Goal: Transaction & Acquisition: Book appointment/travel/reservation

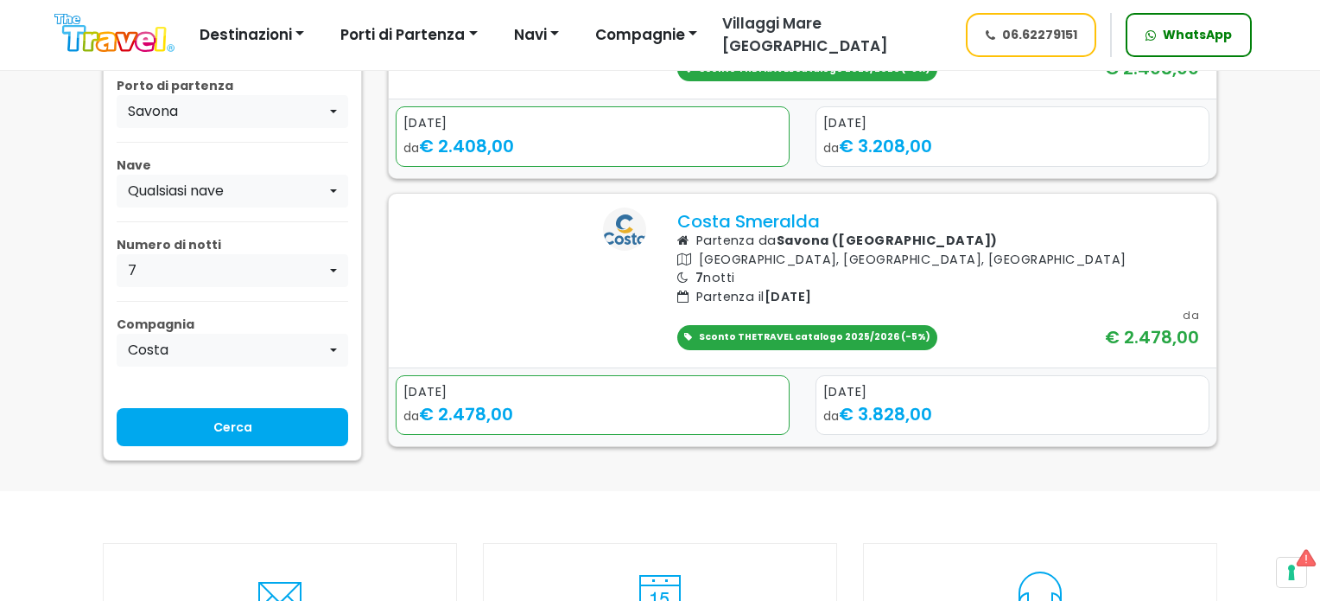
scroll to position [691, 0]
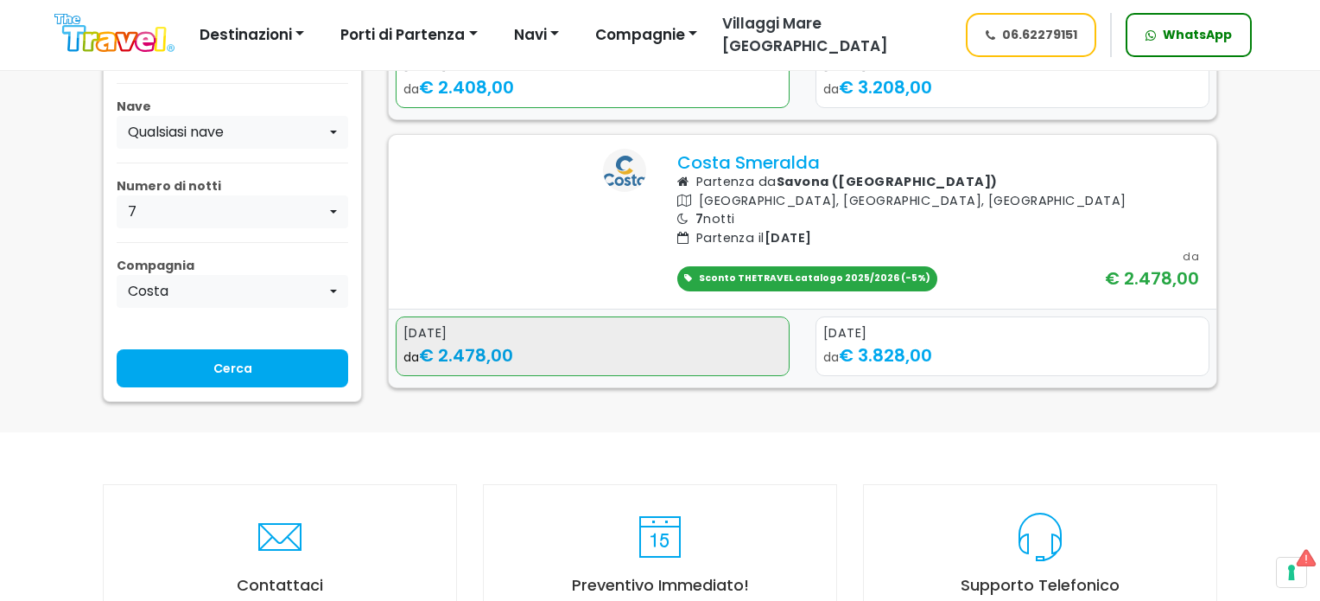
click at [484, 367] on span "€ 2.478,00" at bounding box center [466, 355] width 94 height 24
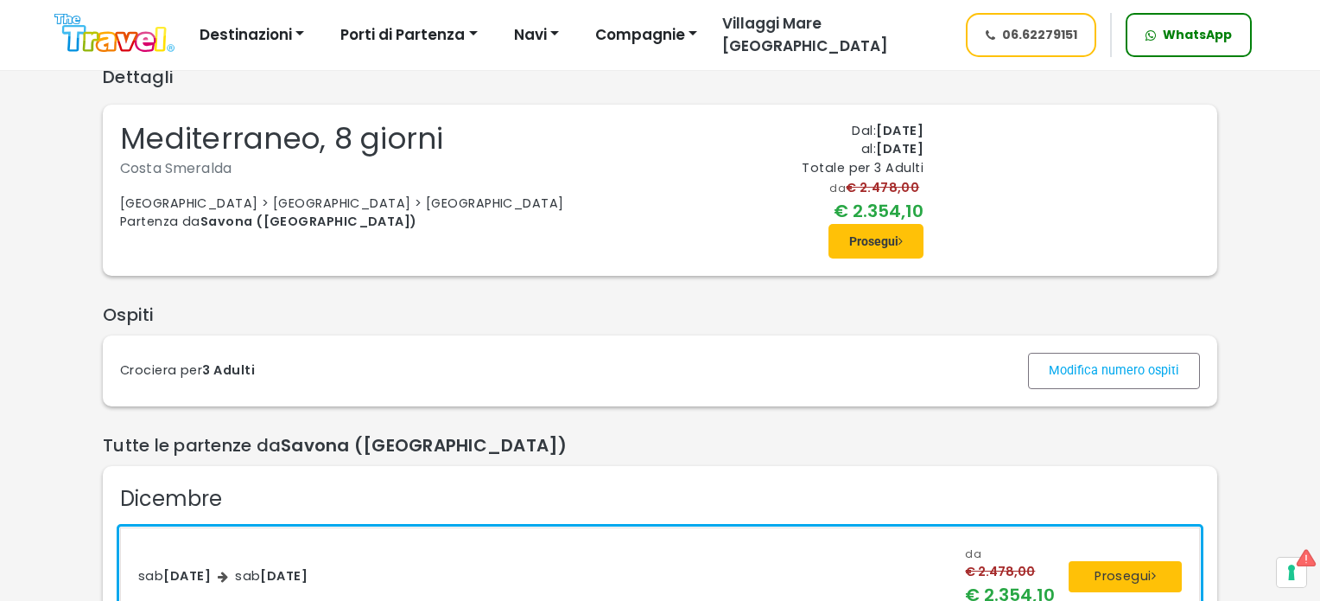
scroll to position [86, 0]
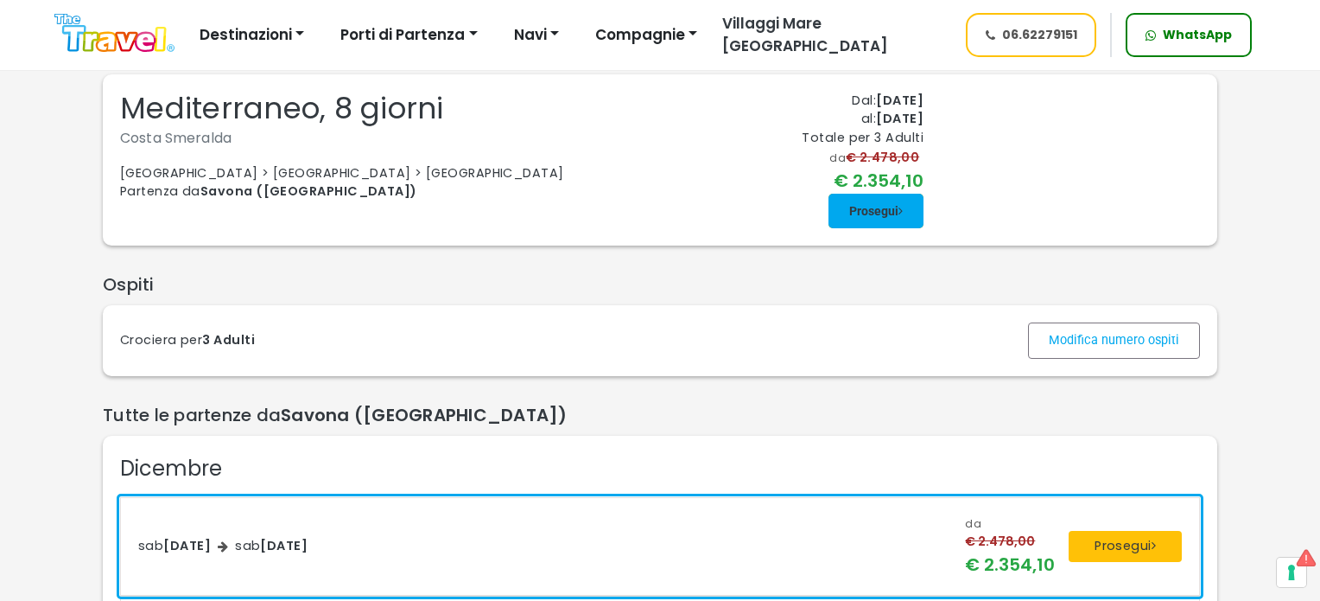
click at [866, 232] on span at bounding box center [876, 210] width 95 height 41
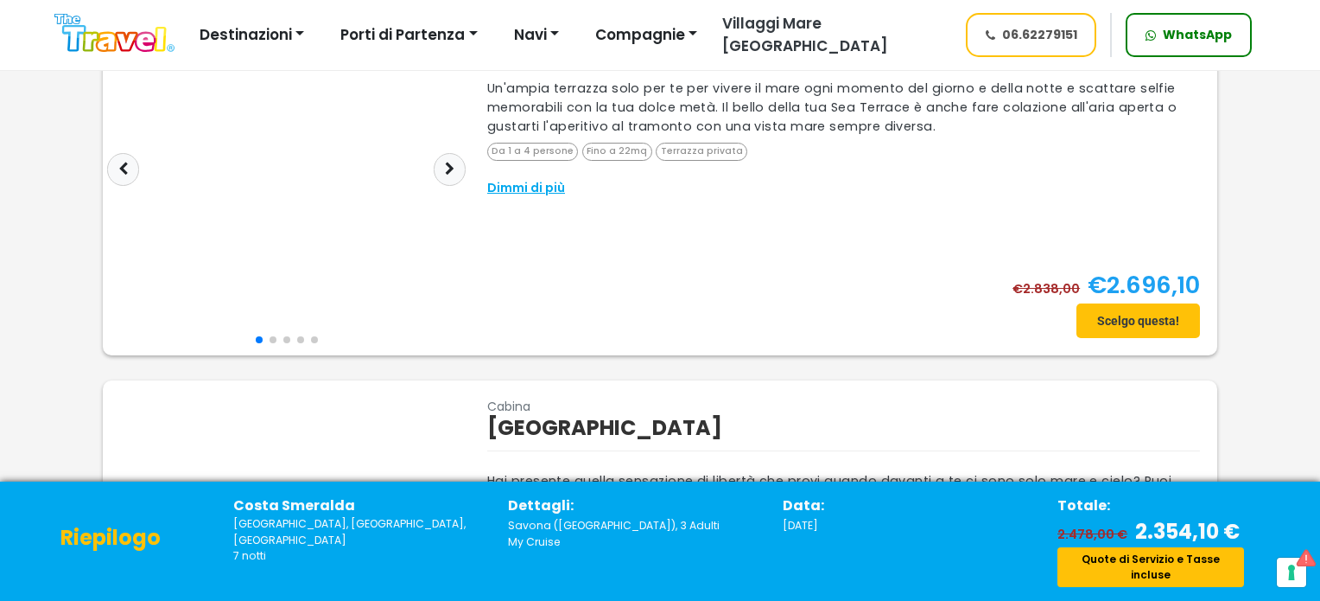
scroll to position [864, 0]
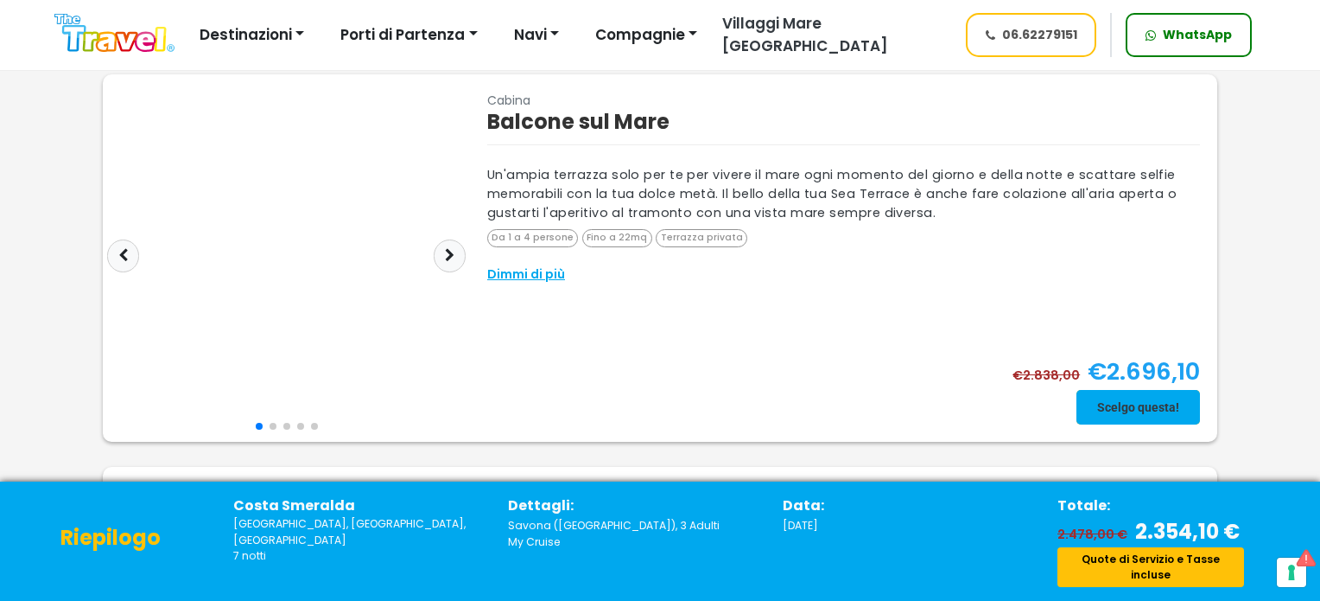
click at [1113, 402] on span at bounding box center [1139, 406] width 124 height 41
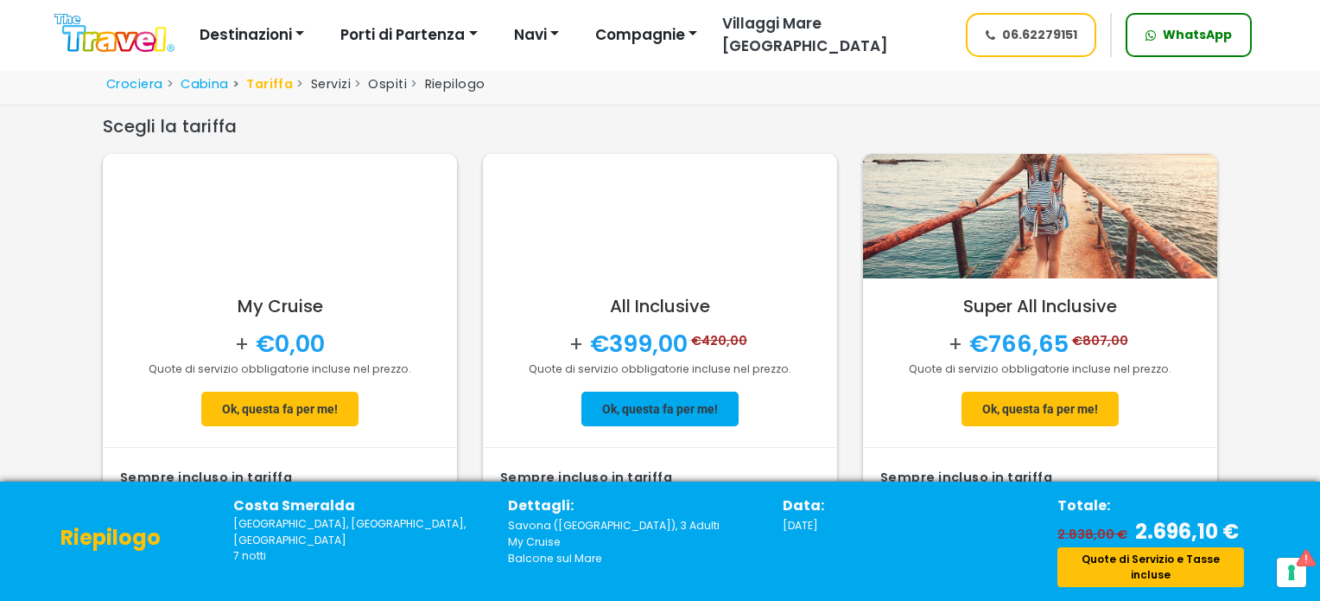
click at [642, 404] on span at bounding box center [660, 408] width 157 height 41
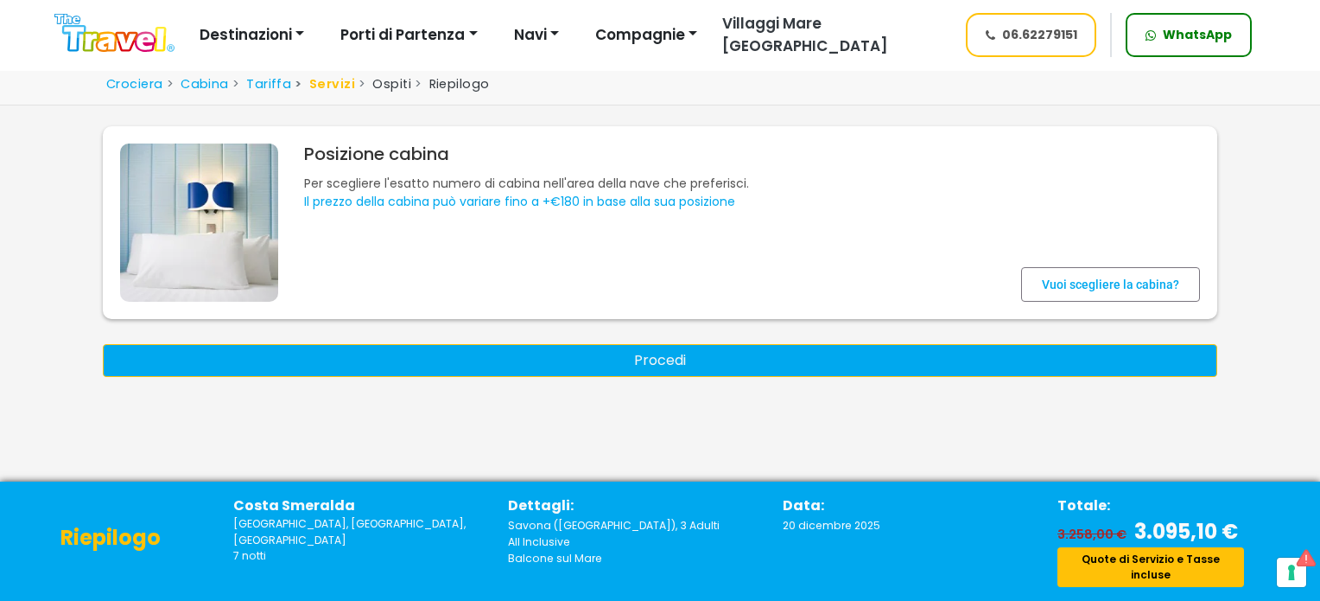
click at [687, 361] on button "Procedi" at bounding box center [660, 360] width 1115 height 33
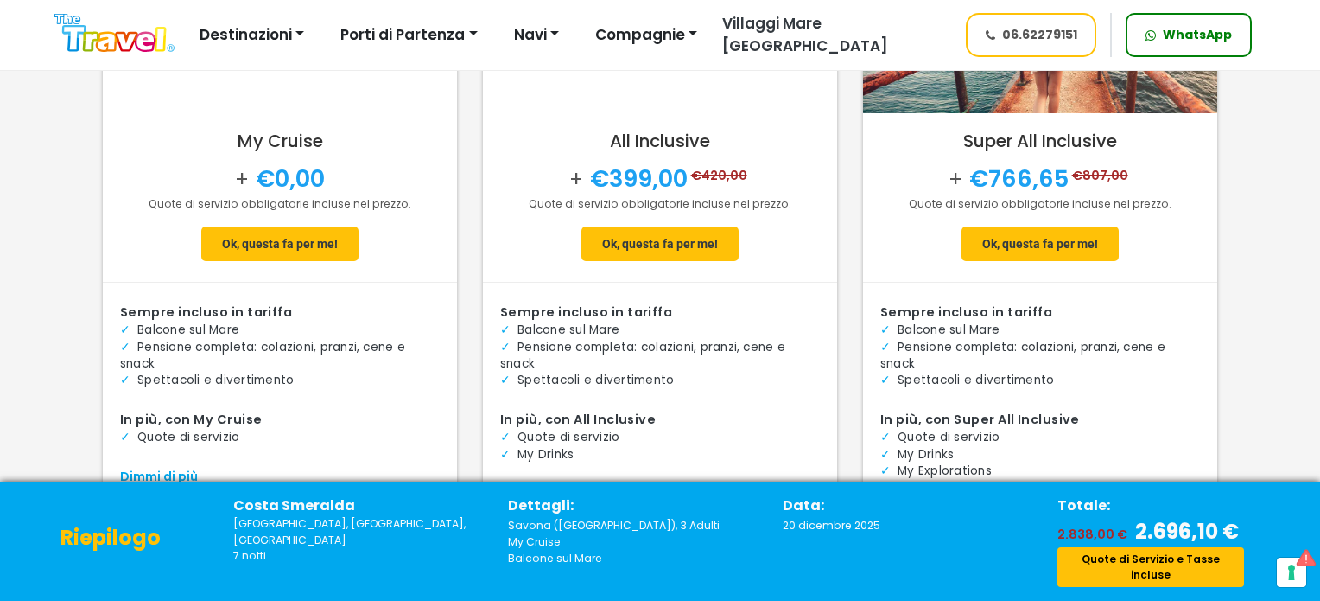
scroll to position [207, 0]
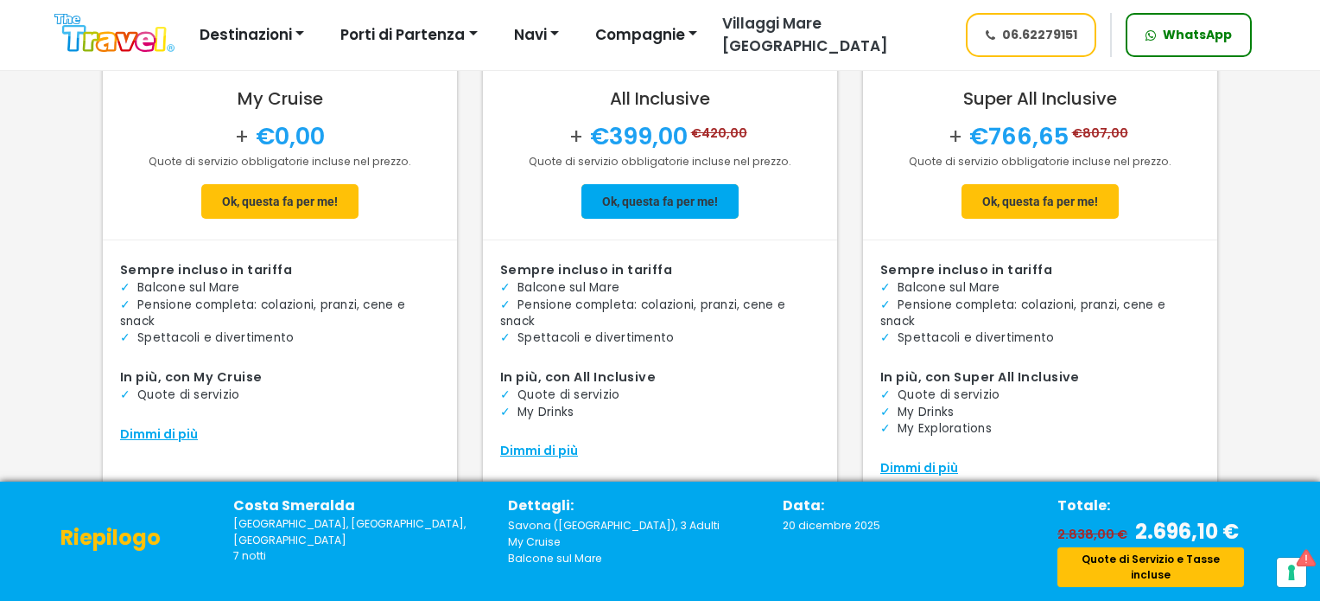
click at [667, 203] on span at bounding box center [660, 201] width 157 height 41
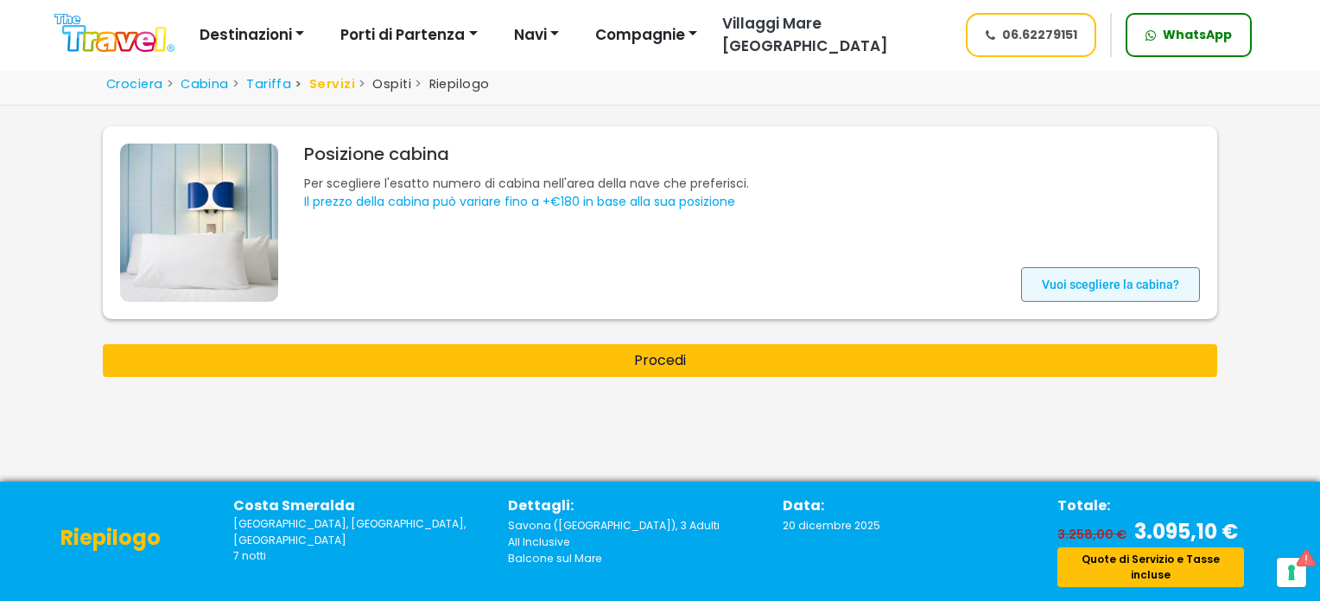
click at [1068, 283] on span at bounding box center [1110, 284] width 179 height 41
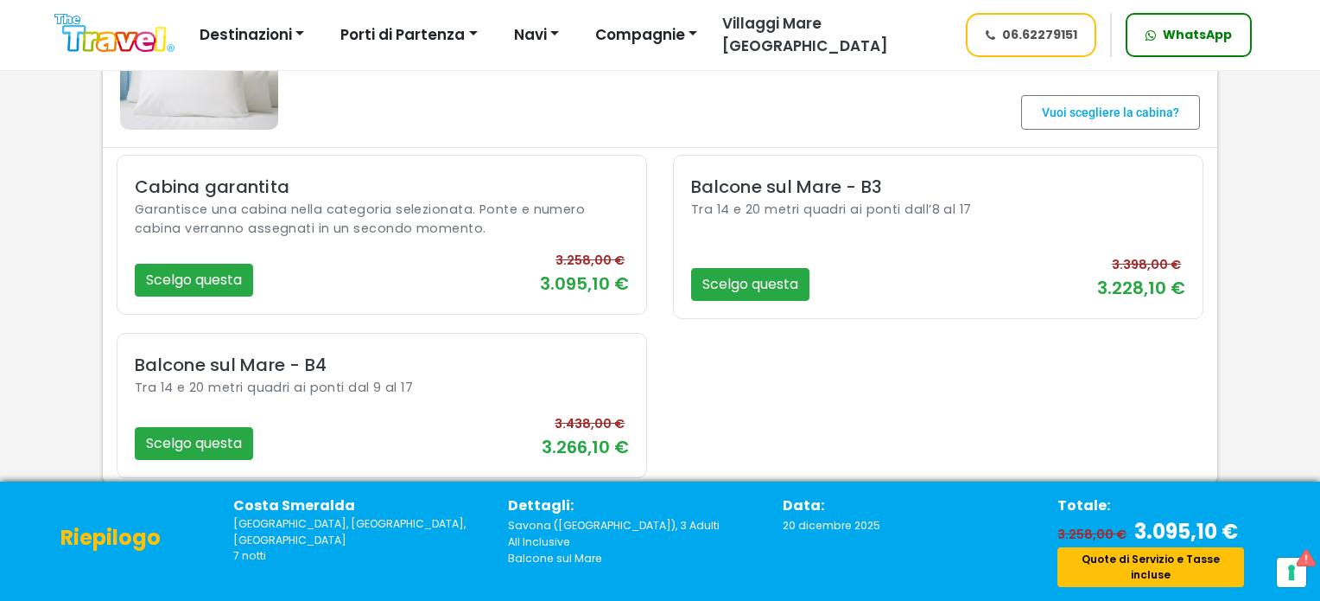
scroll to position [175, 0]
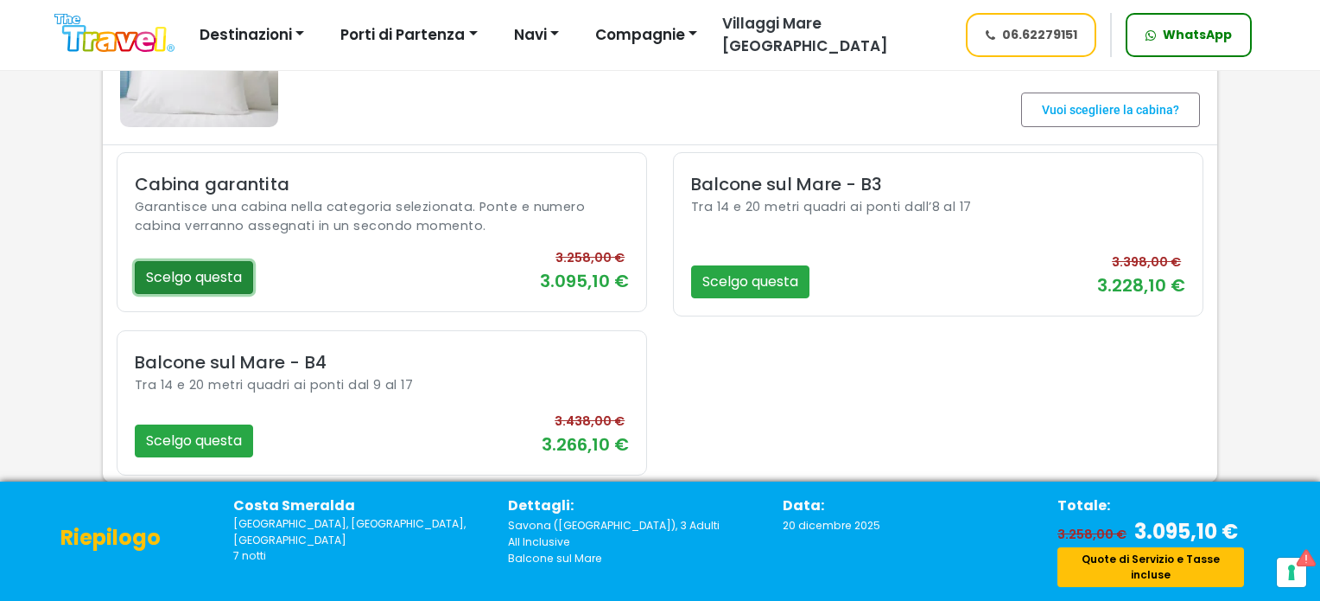
click at [201, 275] on button "Scelgo questa" at bounding box center [194, 277] width 118 height 33
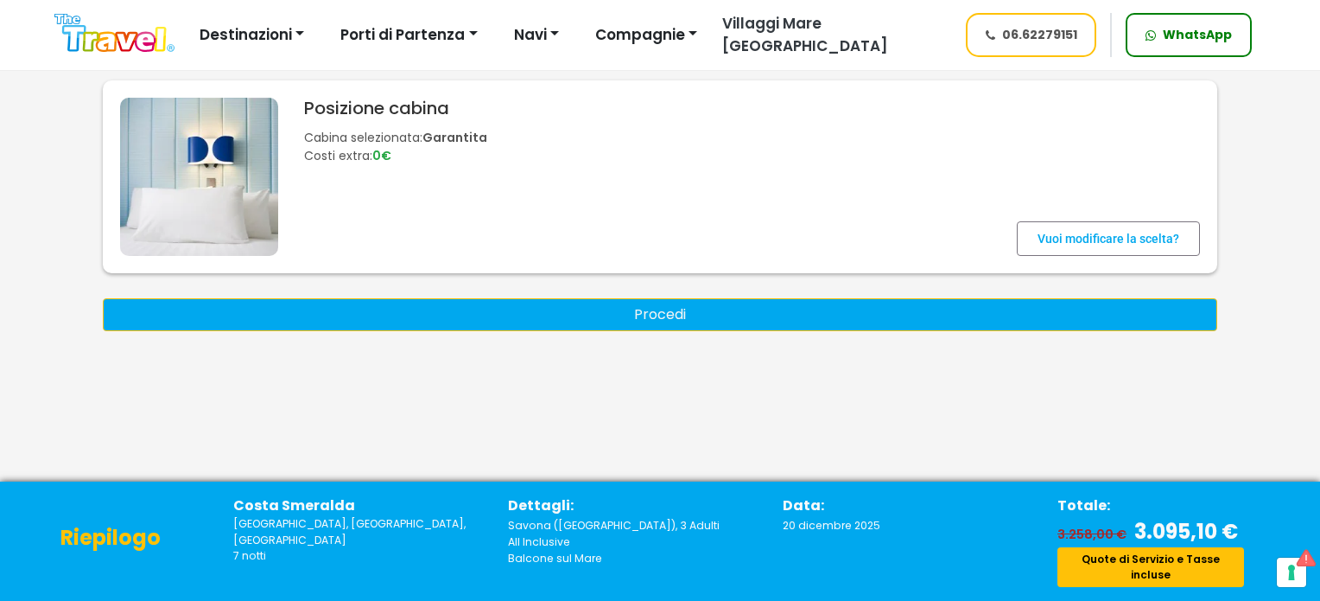
click at [681, 321] on button "Procedi" at bounding box center [660, 314] width 1115 height 33
